Goal: Transaction & Acquisition: Obtain resource

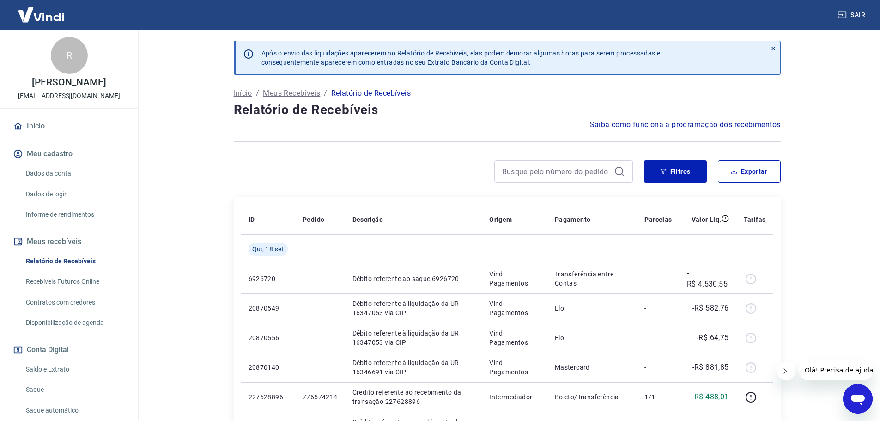
click at [771, 47] on icon at bounding box center [773, 48] width 6 height 6
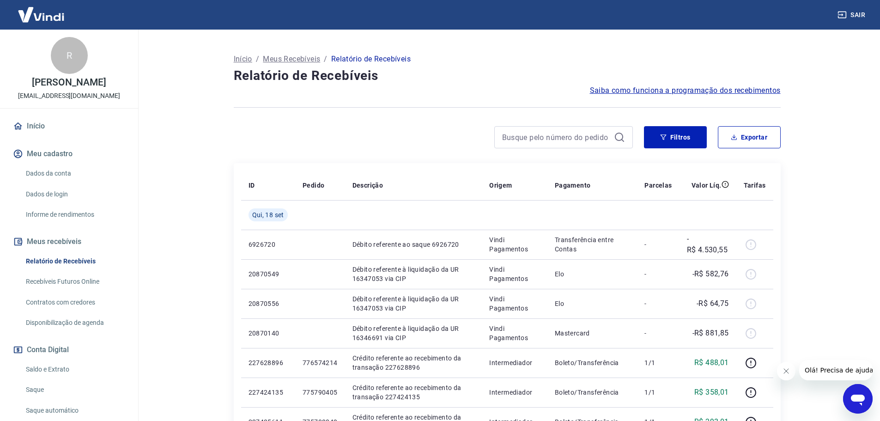
click at [786, 374] on icon "Fechar mensagem da empresa" at bounding box center [785, 370] width 7 height 7
click at [48, 379] on link "Saldo e Extrato" at bounding box center [74, 369] width 105 height 19
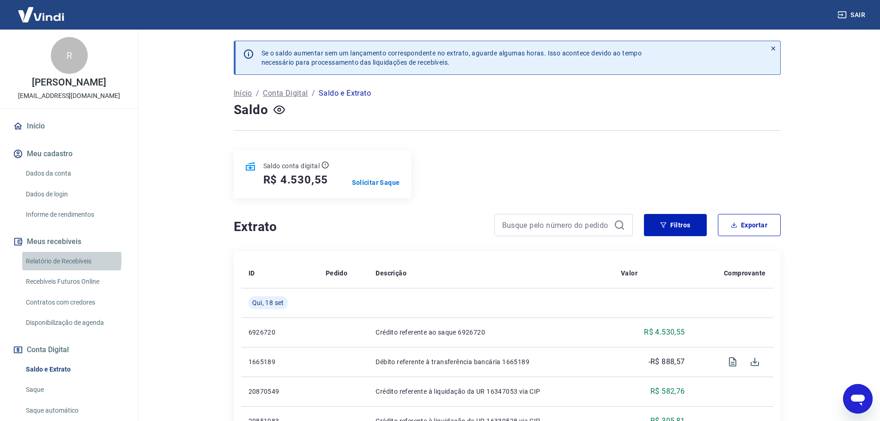
click at [60, 269] on link "Relatório de Recebíveis" at bounding box center [74, 261] width 105 height 19
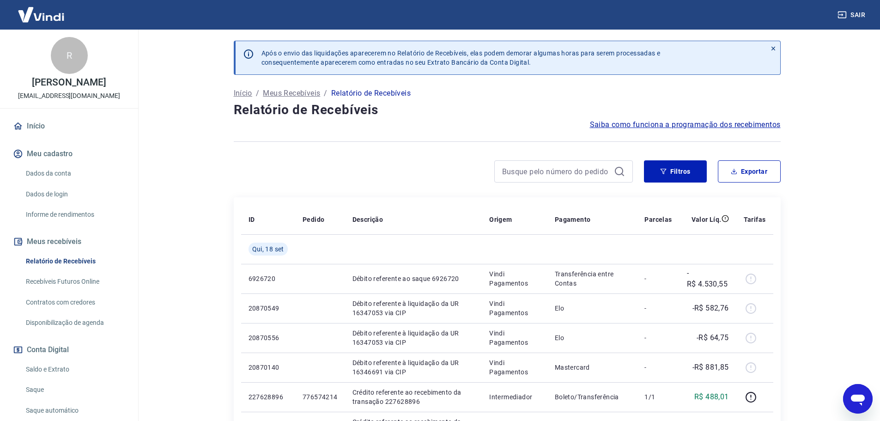
click at [772, 50] on icon at bounding box center [773, 48] width 6 height 6
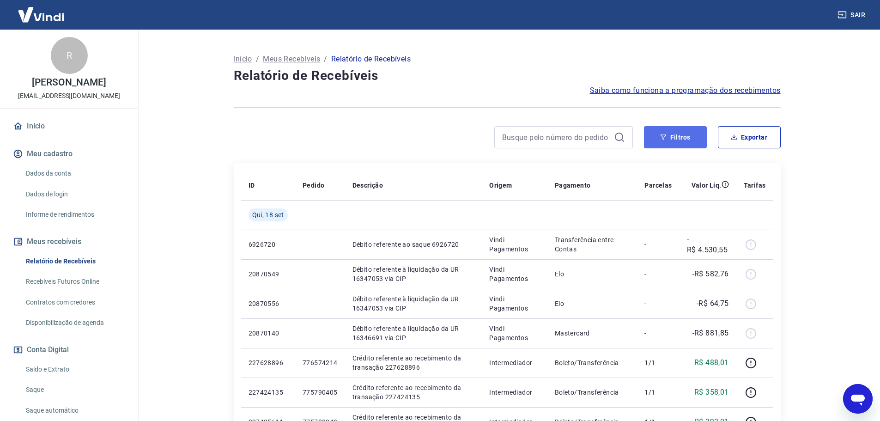
click at [687, 143] on button "Filtros" at bounding box center [675, 137] width 63 height 22
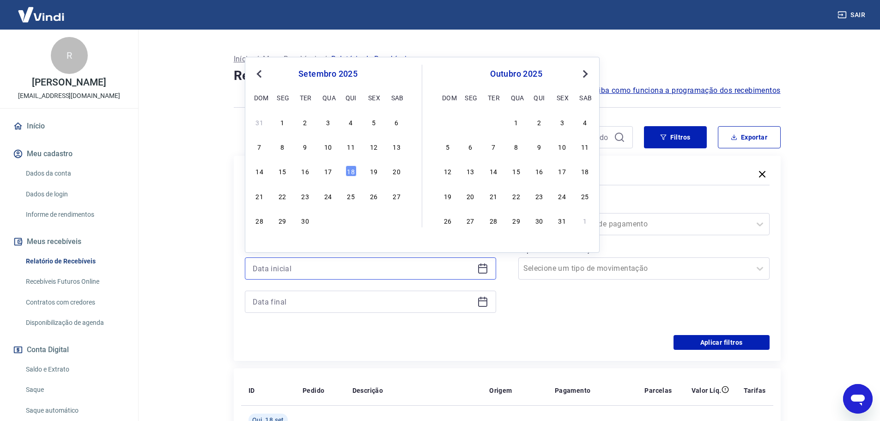
click at [285, 267] on input at bounding box center [363, 269] width 221 height 14
click at [331, 169] on div "17" at bounding box center [328, 170] width 11 height 11
type input "[DATE]"
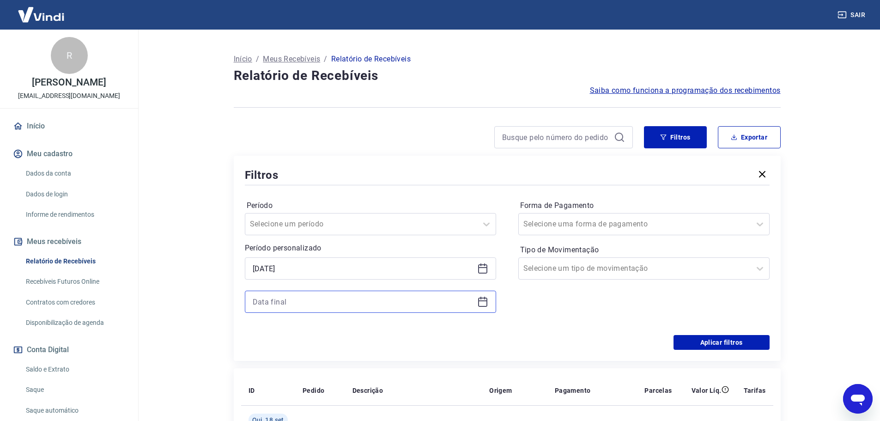
click at [283, 301] on input at bounding box center [363, 302] width 221 height 14
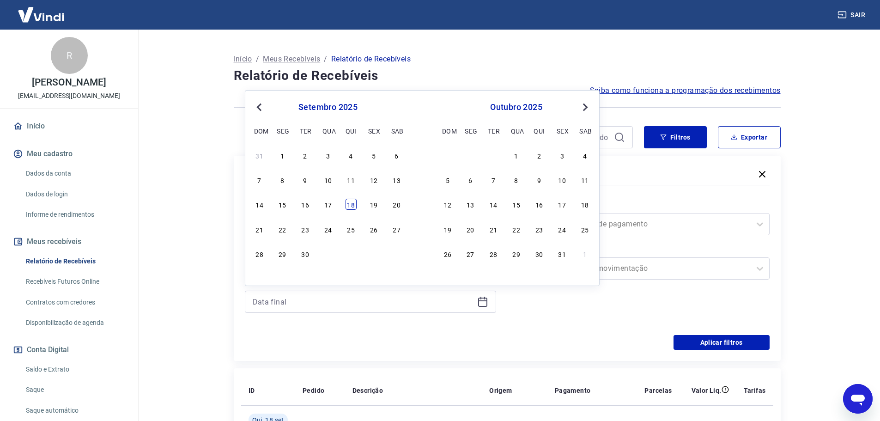
click at [349, 203] on div "18" at bounding box center [351, 204] width 11 height 11
type input "[DATE]"
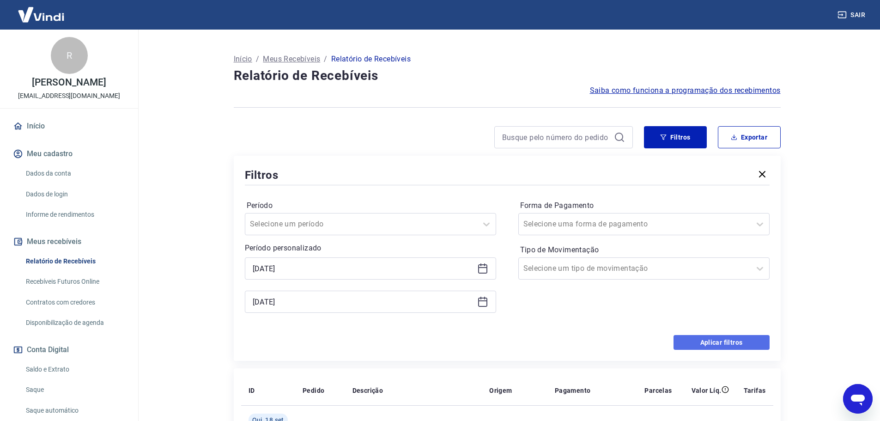
click at [721, 347] on button "Aplicar filtros" at bounding box center [722, 342] width 96 height 15
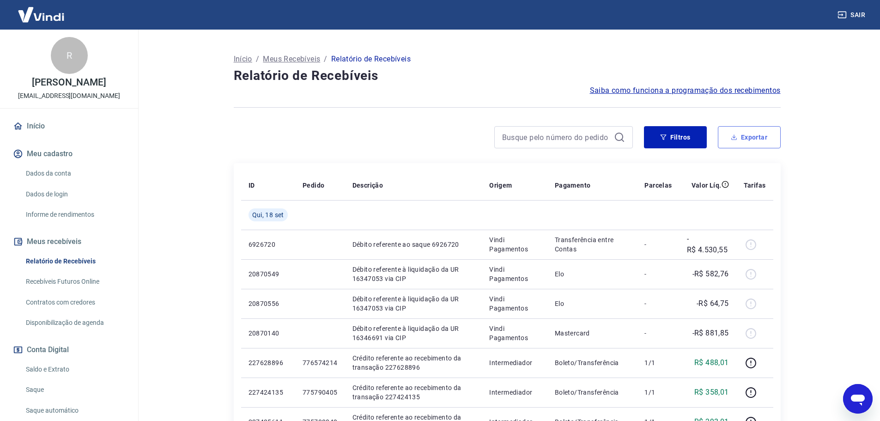
click at [737, 132] on button "Exportar" at bounding box center [749, 137] width 63 height 22
type input "[DATE]"
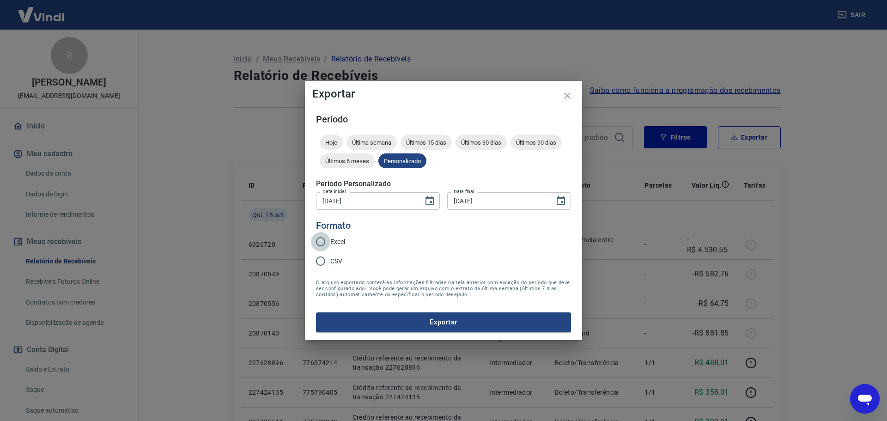
click at [330, 238] on input "Excel" at bounding box center [320, 241] width 19 height 19
radio input "true"
click at [476, 325] on button "Exportar" at bounding box center [443, 321] width 255 height 19
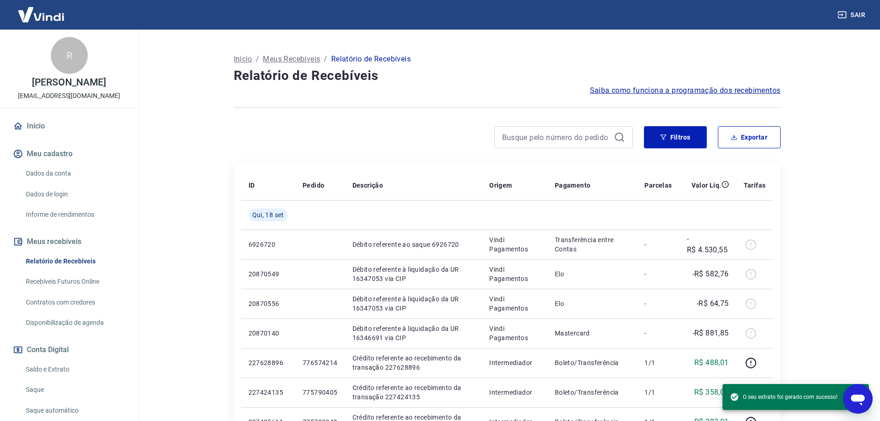
click at [381, 139] on div at bounding box center [433, 137] width 399 height 22
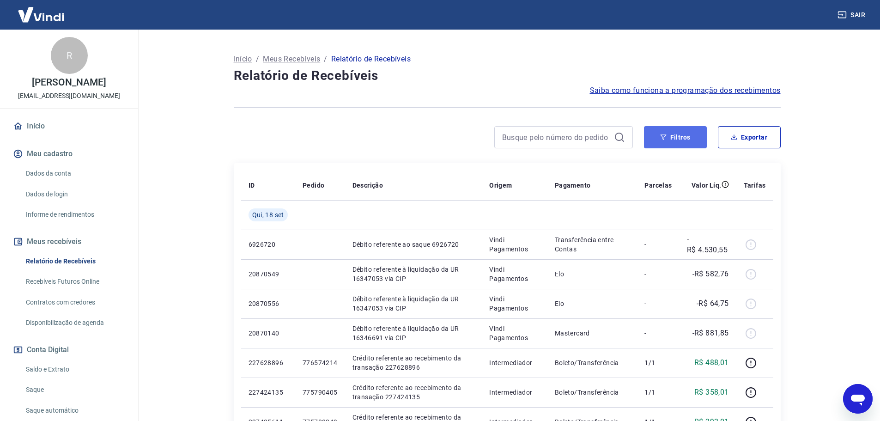
click at [689, 136] on button "Filtros" at bounding box center [675, 137] width 63 height 22
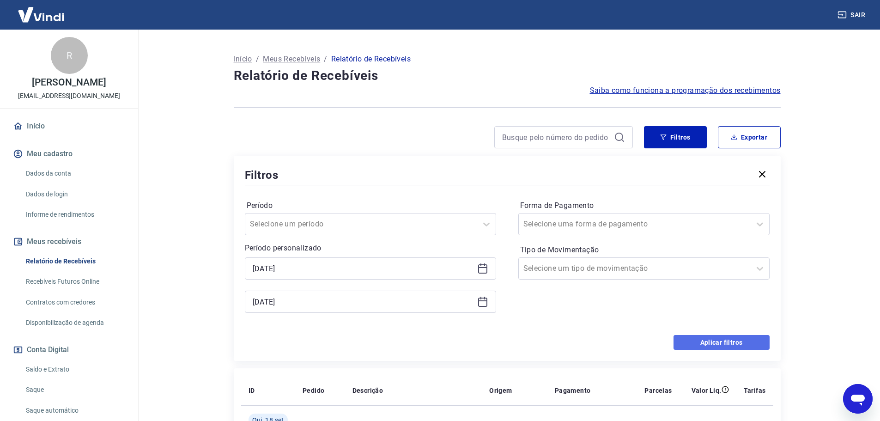
click at [744, 336] on button "Aplicar filtros" at bounding box center [722, 342] width 96 height 15
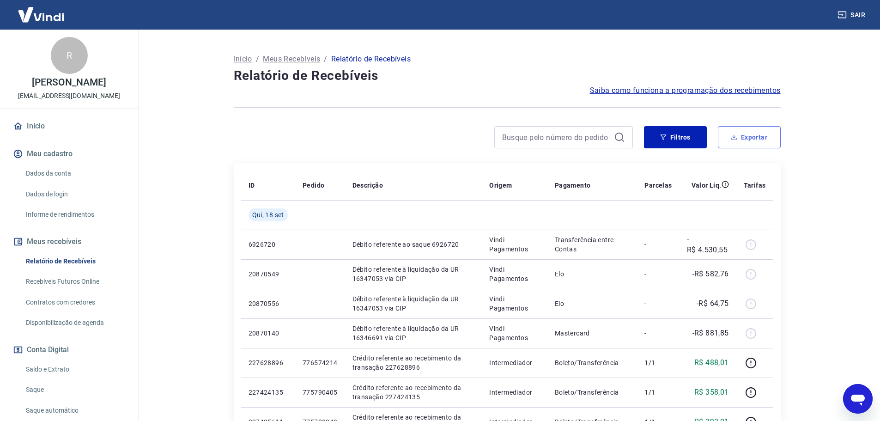
click at [754, 138] on button "Exportar" at bounding box center [749, 137] width 63 height 22
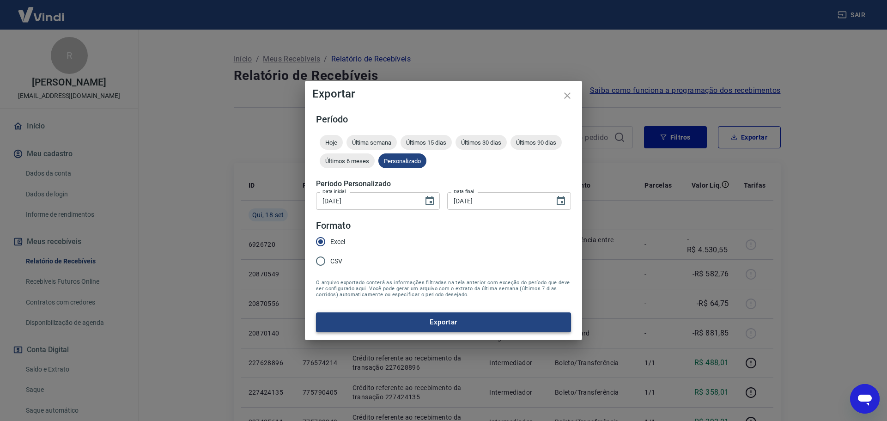
click at [385, 318] on button "Exportar" at bounding box center [443, 321] width 255 height 19
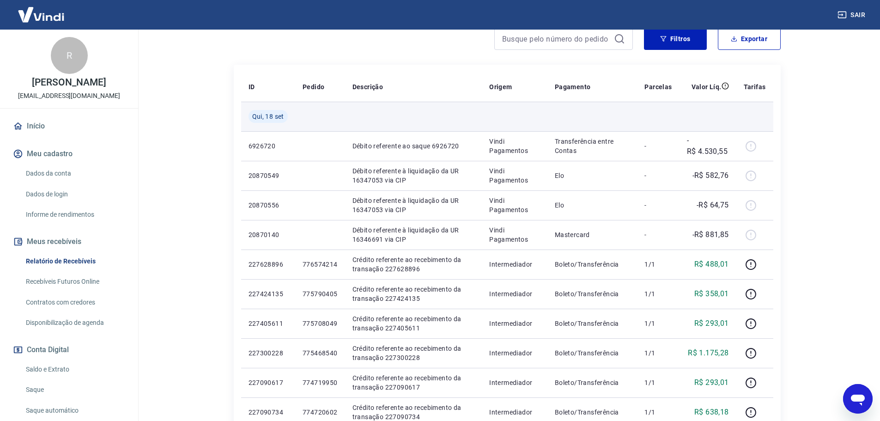
scroll to position [139, 0]
